Goal: Navigation & Orientation: Find specific page/section

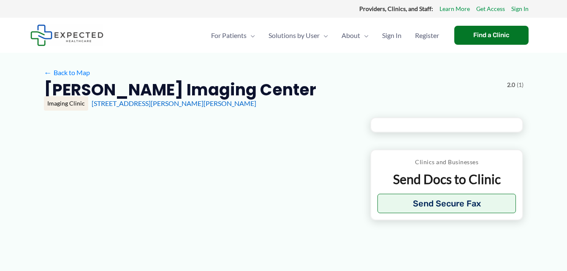
type input "**********"
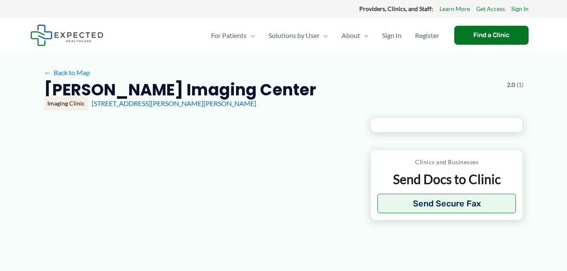
type input "**********"
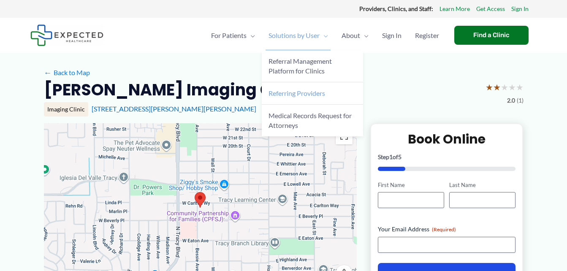
click at [298, 89] on span "Referring Providers" at bounding box center [296, 93] width 57 height 8
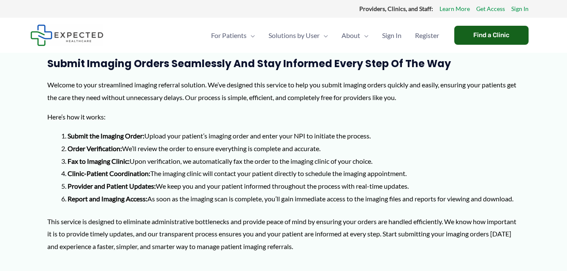
click at [509, 32] on div "Find a Clinic" at bounding box center [491, 35] width 74 height 19
